Goal: Task Accomplishment & Management: Complete application form

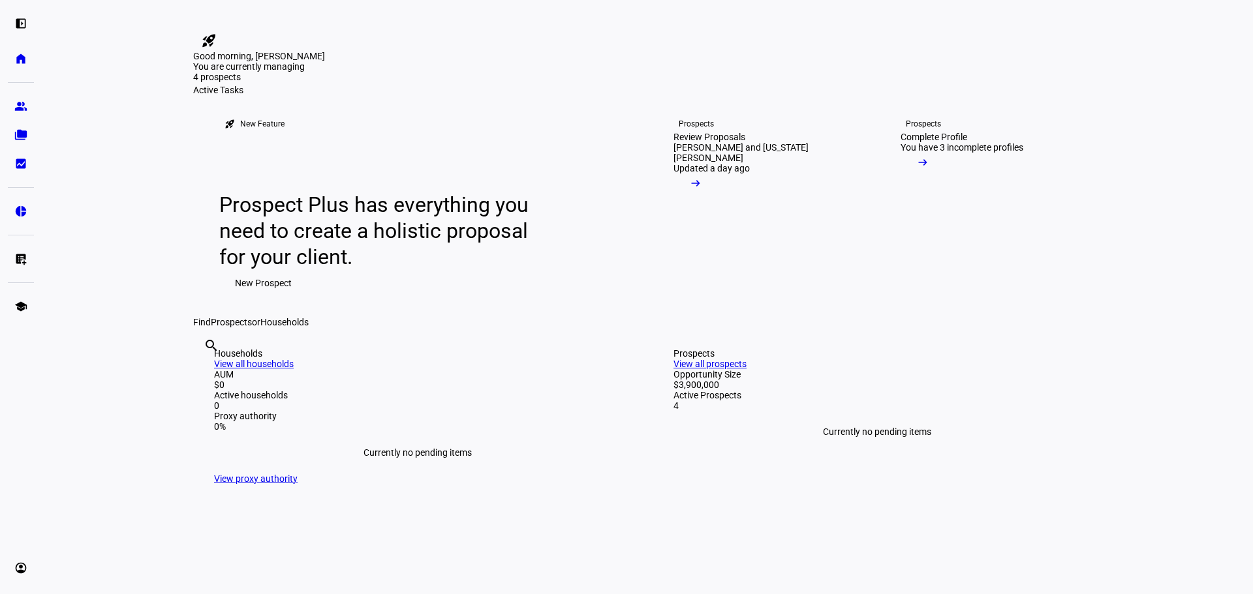
click at [242, 296] on span "New Prospect" at bounding box center [263, 283] width 57 height 26
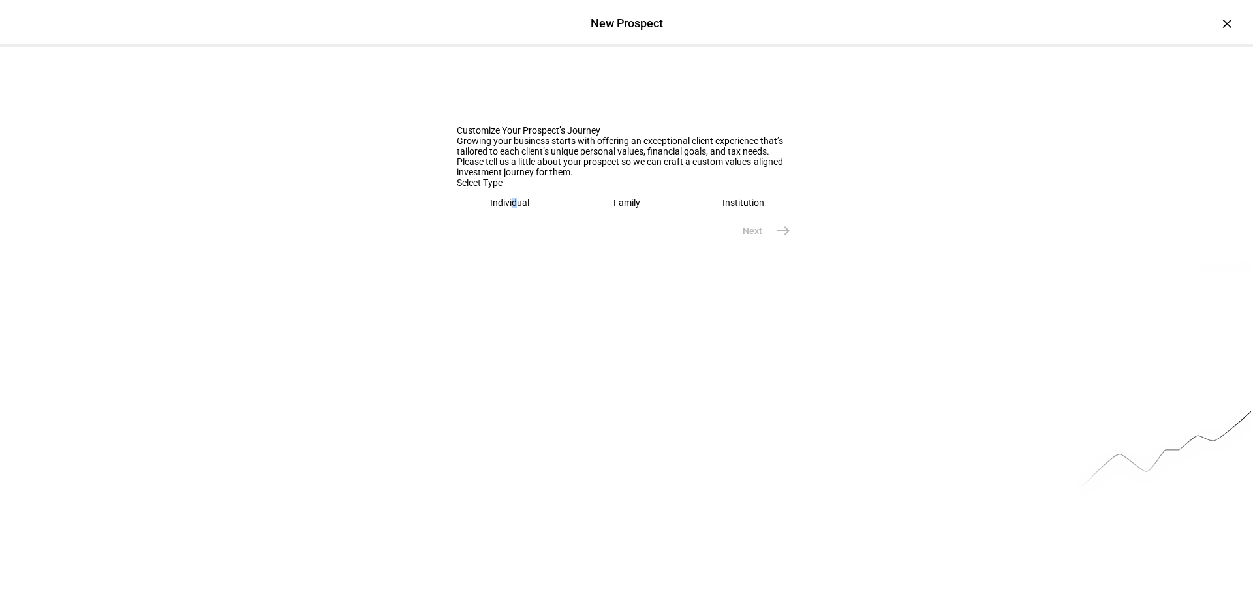
click at [503, 208] on div "Individual" at bounding box center [509, 203] width 39 height 10
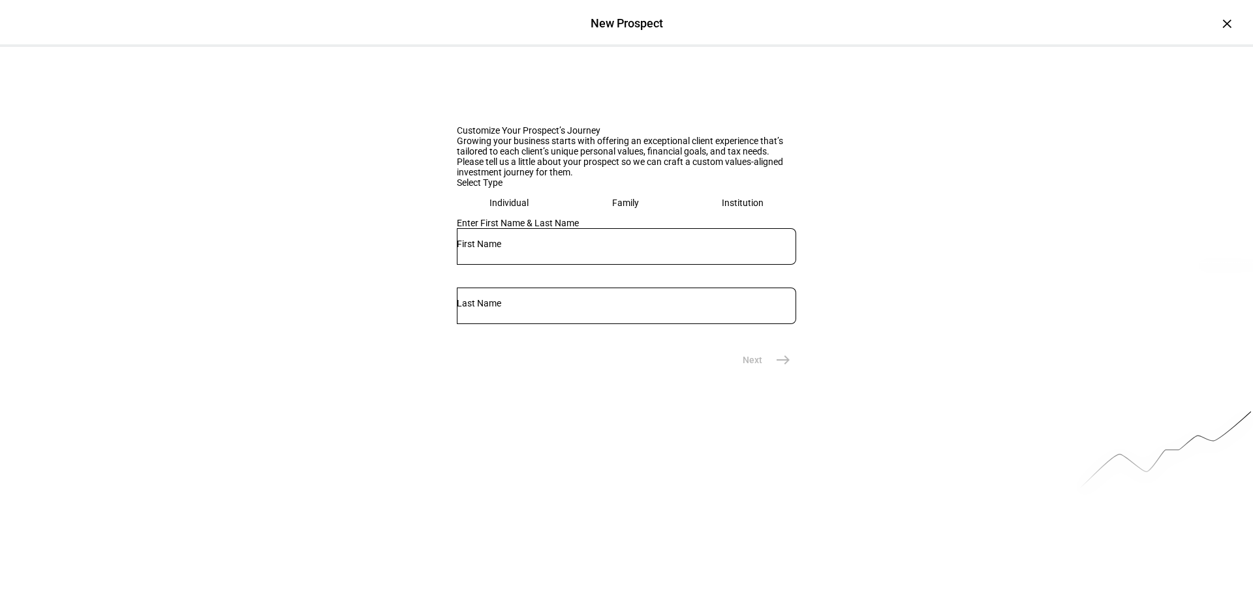
click at [521, 265] on div at bounding box center [626, 246] width 339 height 37
click at [522, 249] on input "text" at bounding box center [626, 244] width 339 height 10
type input "[PERSON_NAME]"
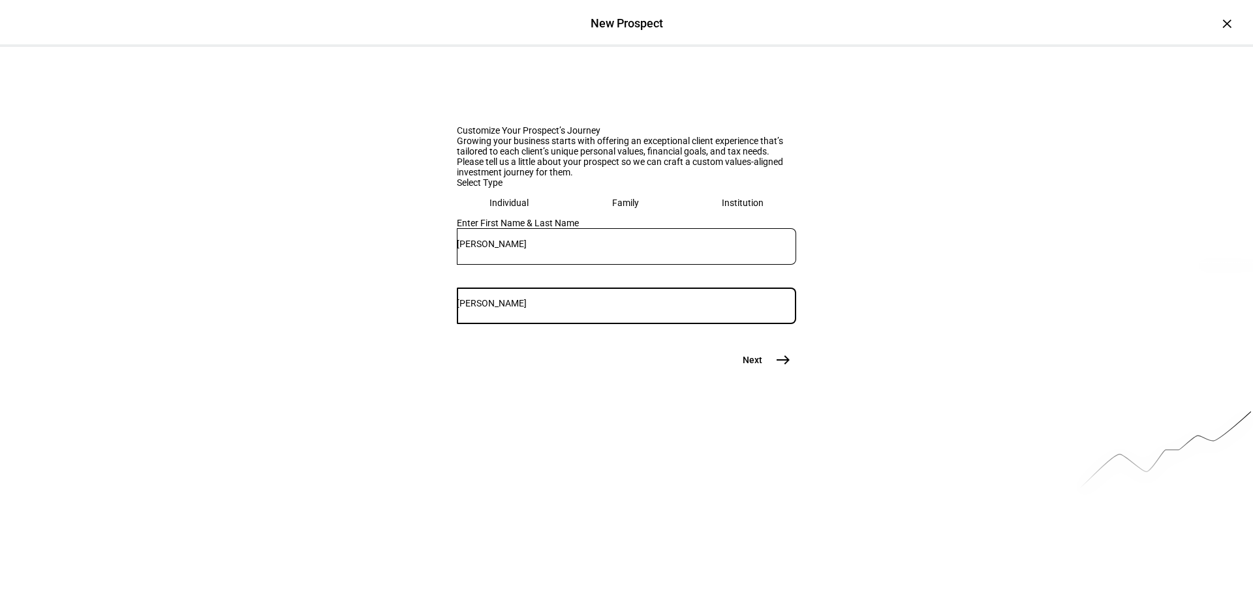
type input "[PERSON_NAME]"
click at [784, 373] on span "east" at bounding box center [783, 360] width 26 height 26
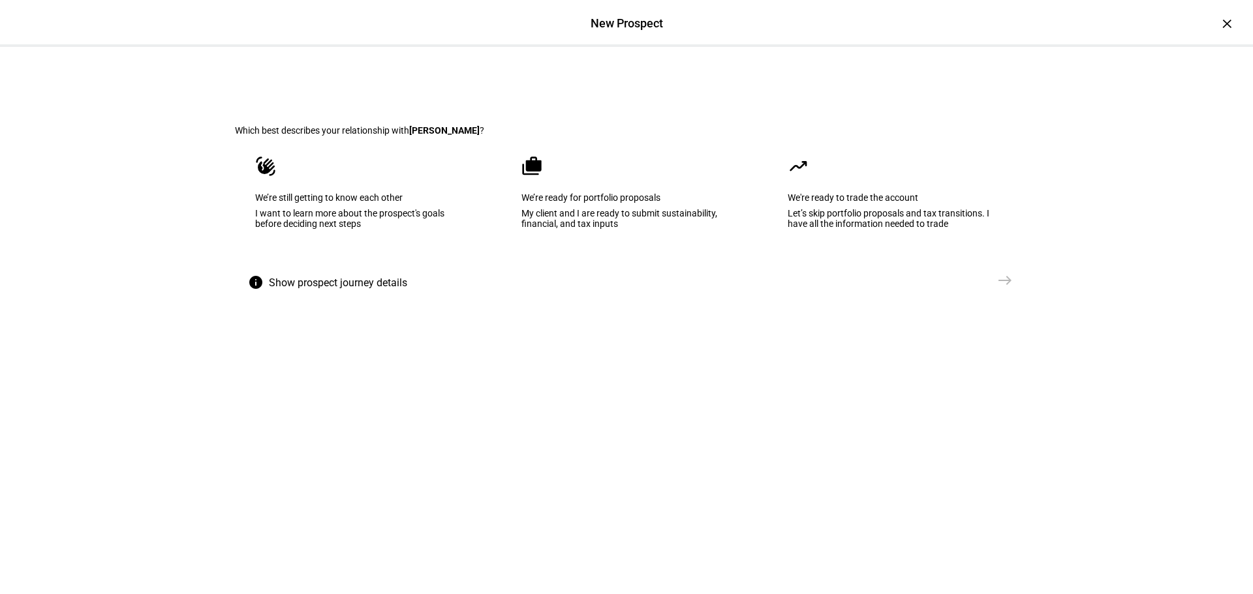
click at [291, 237] on eth-mega-radio-button "waving_hand We’re still getting to know each other I want to learn more about t…" at bounding box center [360, 202] width 251 height 132
click at [991, 299] on eth-stepper-button "Send [GEOGRAPHIC_DATA]" at bounding box center [971, 282] width 91 height 31
click at [992, 294] on span "east" at bounding box center [1005, 280] width 26 height 26
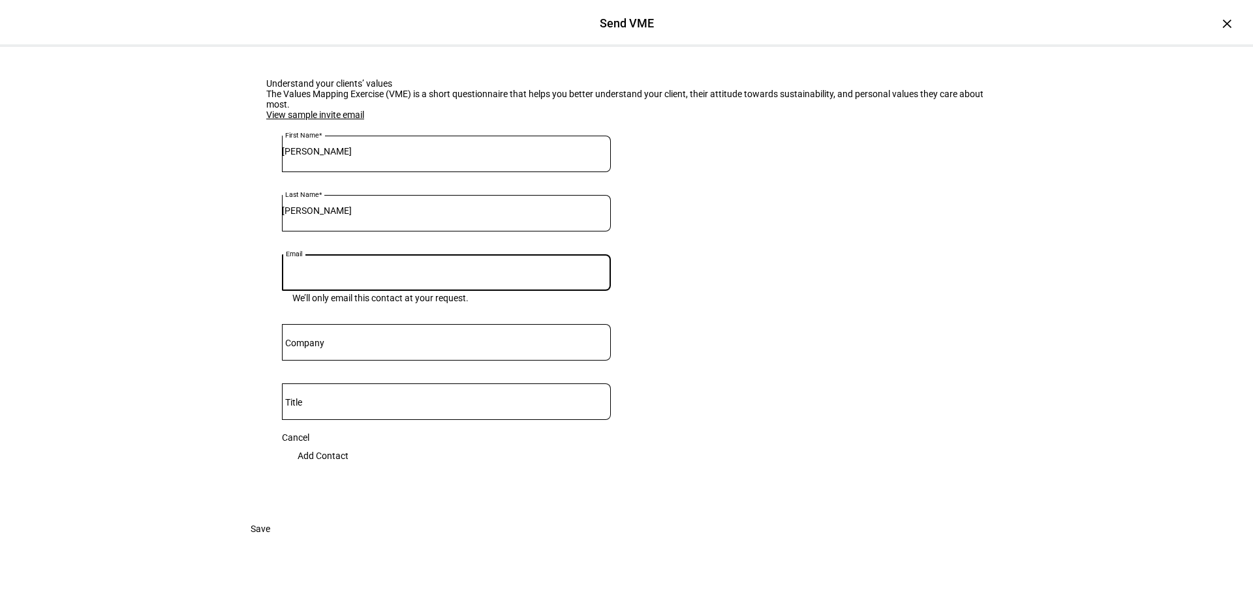
click at [380, 275] on input "Email" at bounding box center [446, 270] width 329 height 10
paste input "[PERSON_NAME] <[PERSON_NAME][EMAIL_ADDRESS][PERSON_NAME][DOMAIN_NAME]>"
type input "[PERSON_NAME][EMAIL_ADDRESS][PERSON_NAME][DOMAIN_NAME]"
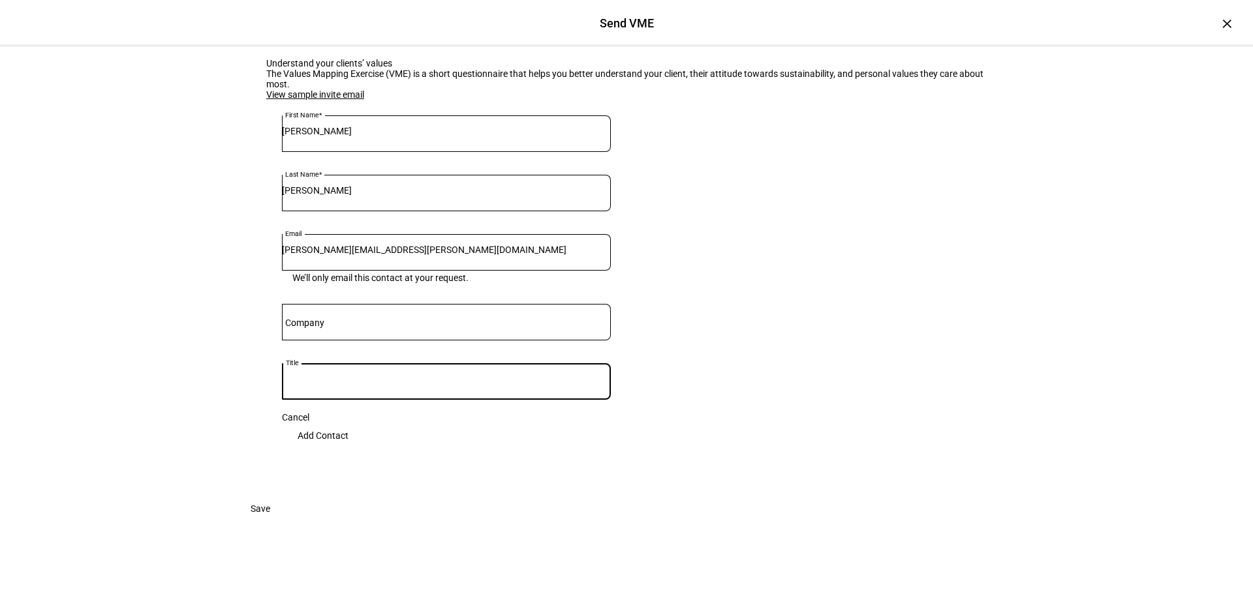
scroll to position [163, 0]
click at [364, 423] on span at bounding box center [323, 436] width 82 height 26
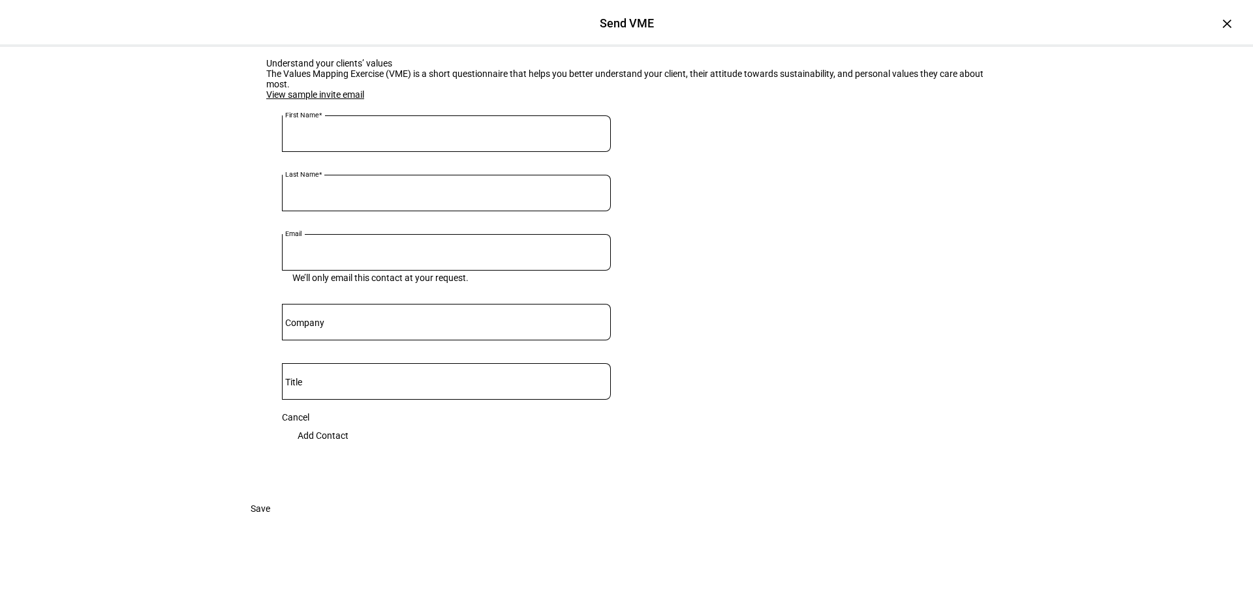
scroll to position [89, 0]
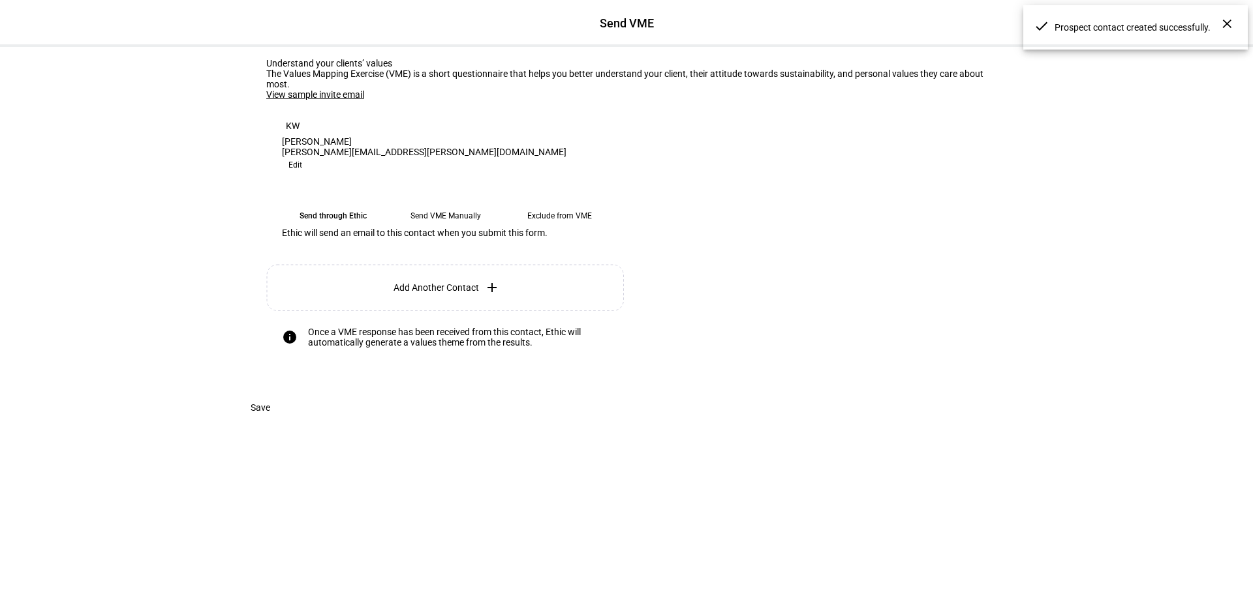
click at [352, 224] on eth-mega-radio-button "Send through Ethic" at bounding box center [333, 215] width 102 height 23
click at [270, 421] on span "Save" at bounding box center [261, 408] width 20 height 26
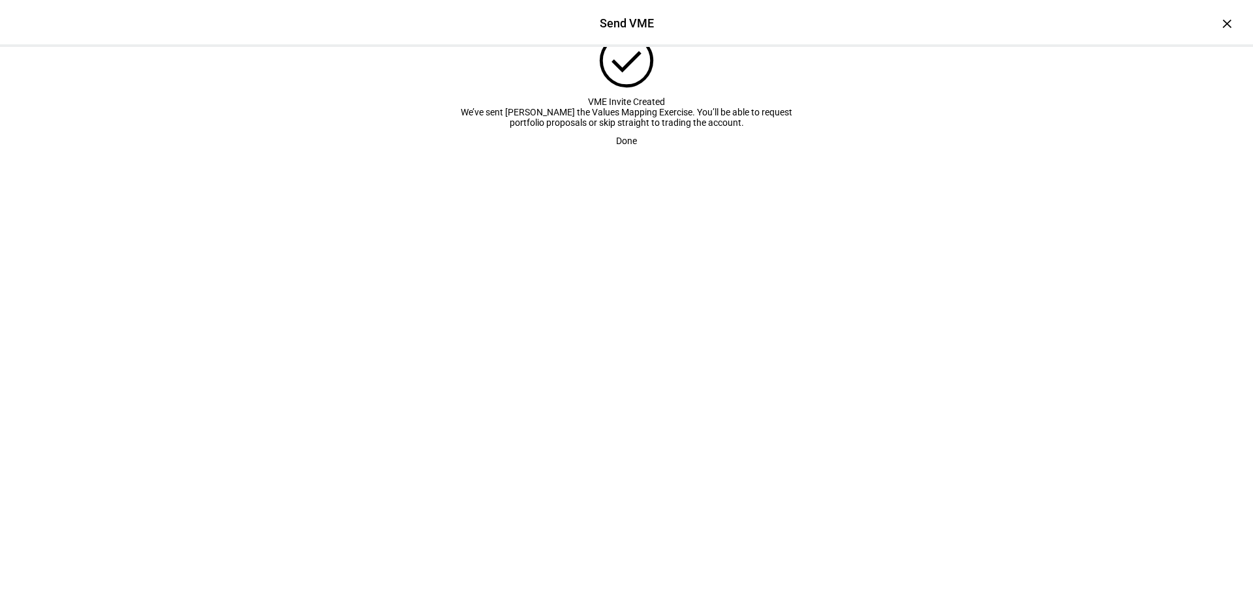
click at [618, 154] on span "Done" at bounding box center [626, 141] width 21 height 26
